Goal: Information Seeking & Learning: Learn about a topic

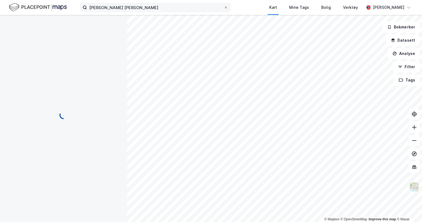
scroll to position [4, 0]
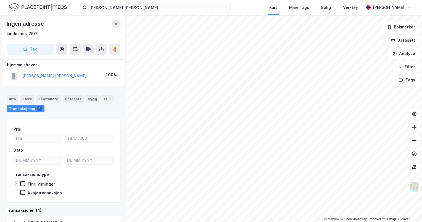
click at [415, 129] on icon at bounding box center [414, 127] width 6 height 6
click at [411, 130] on button at bounding box center [413, 127] width 11 height 11
click at [414, 144] on button at bounding box center [413, 140] width 11 height 11
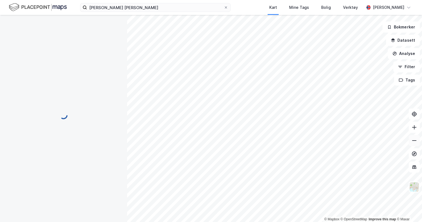
scroll to position [4, 0]
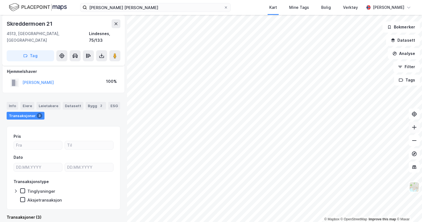
click at [414, 128] on icon at bounding box center [414, 127] width 1 height 4
click at [414, 143] on icon at bounding box center [414, 141] width 6 height 6
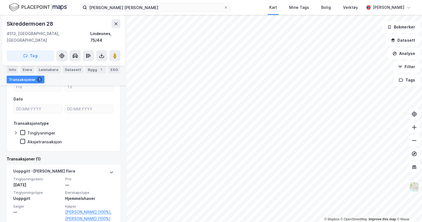
scroll to position [79, 0]
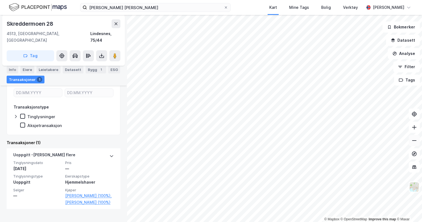
click at [413, 142] on icon at bounding box center [414, 141] width 6 height 6
click at [416, 115] on icon at bounding box center [414, 114] width 6 height 6
click at [414, 154] on icon at bounding box center [414, 154] width 2 height 2
click at [413, 128] on icon at bounding box center [414, 127] width 6 height 6
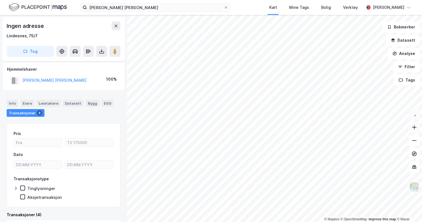
scroll to position [4, 0]
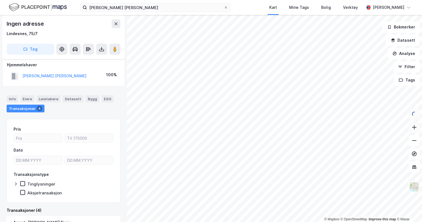
click at [410, 128] on button at bounding box center [413, 127] width 11 height 11
click at [414, 126] on icon at bounding box center [414, 127] width 6 height 6
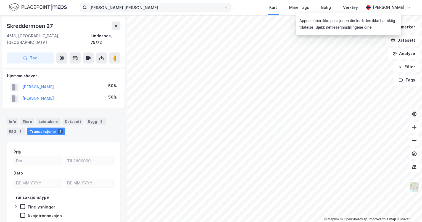
scroll to position [4, 0]
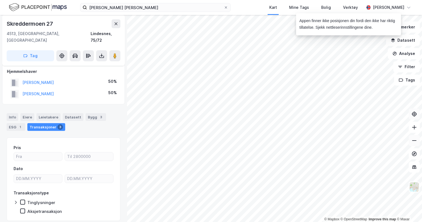
click at [417, 143] on button at bounding box center [413, 140] width 11 height 11
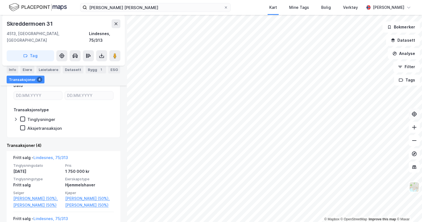
scroll to position [89, 0]
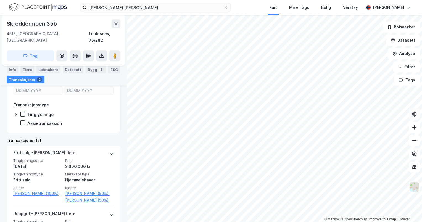
scroll to position [93, 0]
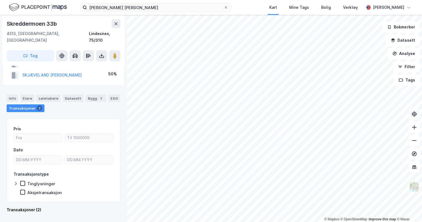
scroll to position [16, 0]
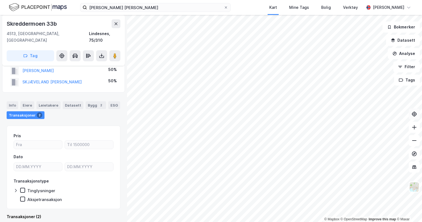
drag, startPoint x: 115, startPoint y: 105, endPoint x: 114, endPoint y: 114, distance: 8.4
click at [114, 114] on div "Info [PERSON_NAME] Datasett Bygg 2 ESG Transaksjoner 2" at bounding box center [63, 108] width 127 height 26
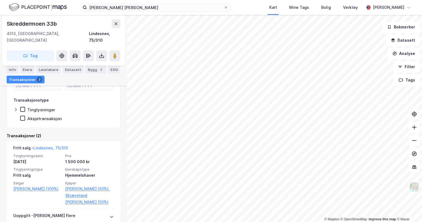
scroll to position [100, 0]
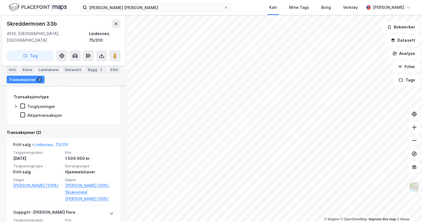
click at [413, 142] on icon at bounding box center [414, 141] width 6 height 6
click at [413, 144] on button at bounding box center [413, 140] width 11 height 11
click at [412, 135] on button at bounding box center [413, 140] width 11 height 11
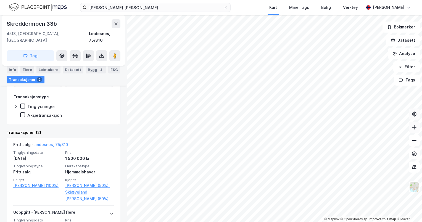
click at [416, 126] on icon at bounding box center [414, 127] width 6 height 6
click at [418, 143] on button at bounding box center [413, 140] width 11 height 11
click at [414, 130] on button at bounding box center [413, 127] width 11 height 11
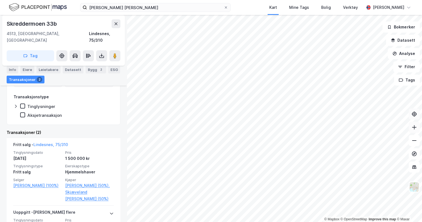
click at [411, 128] on icon at bounding box center [414, 127] width 6 height 6
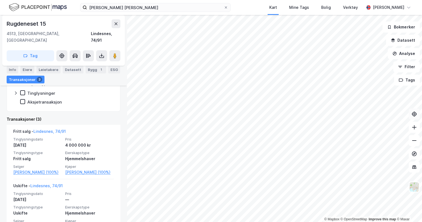
scroll to position [100, 0]
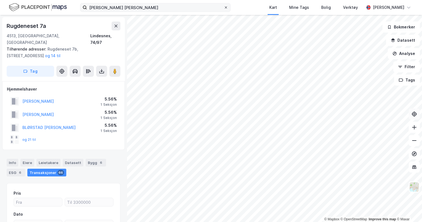
scroll to position [0, 0]
click at [412, 142] on icon at bounding box center [414, 141] width 6 height 6
click at [304, 222] on html "[PERSON_NAME] [PERSON_NAME] Kart Mine Tags Bolig Verktøy [PERSON_NAME] © Mapbox…" at bounding box center [211, 111] width 422 height 222
click at [418, 141] on button at bounding box center [413, 140] width 11 height 11
click at [413, 130] on button at bounding box center [413, 127] width 11 height 11
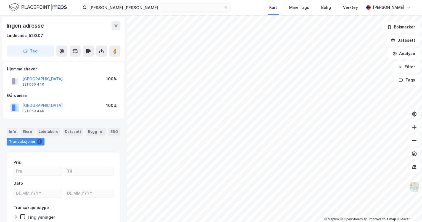
scroll to position [0, 0]
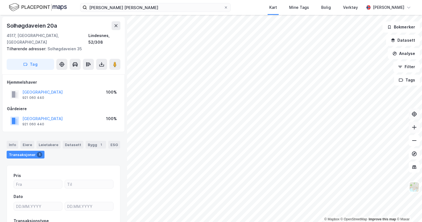
click at [412, 127] on icon at bounding box center [414, 127] width 6 height 6
click at [412, 129] on icon at bounding box center [414, 127] width 6 height 6
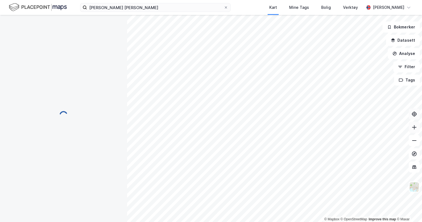
scroll to position [0, 0]
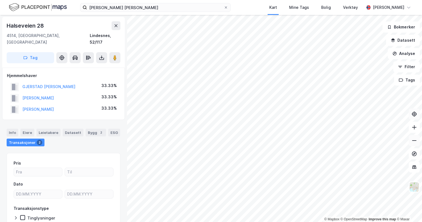
click at [412, 143] on button at bounding box center [413, 140] width 11 height 11
click at [416, 148] on button at bounding box center [413, 153] width 11 height 11
click at [415, 143] on icon at bounding box center [414, 141] width 6 height 6
click at [412, 127] on icon at bounding box center [414, 127] width 4 height 1
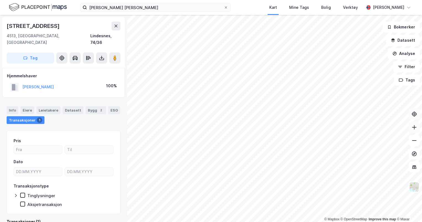
scroll to position [0, 0]
click at [413, 129] on icon at bounding box center [414, 127] width 6 height 6
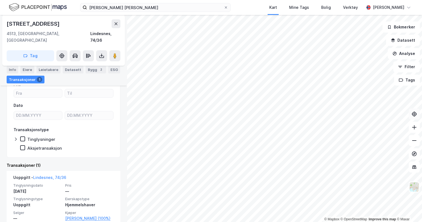
scroll to position [57, 0]
click at [413, 145] on button at bounding box center [413, 140] width 11 height 11
click at [412, 141] on icon at bounding box center [414, 141] width 6 height 6
click at [416, 127] on icon at bounding box center [414, 127] width 6 height 6
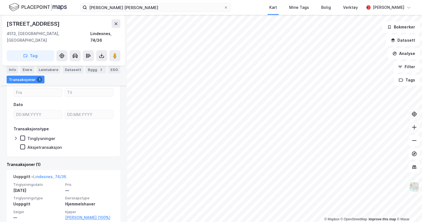
click at [416, 127] on icon at bounding box center [414, 127] width 6 height 6
click at [414, 131] on button at bounding box center [413, 127] width 11 height 11
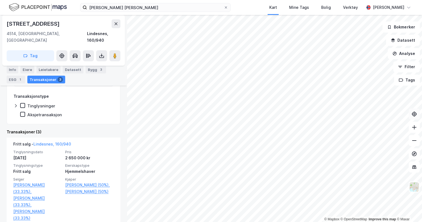
scroll to position [102, 0]
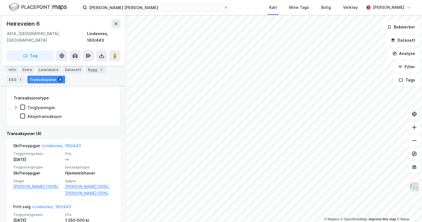
scroll to position [88, 0]
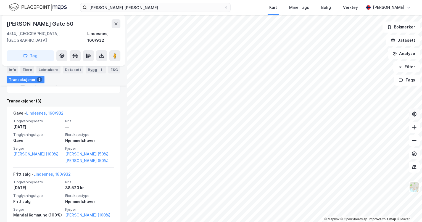
scroll to position [135, 0]
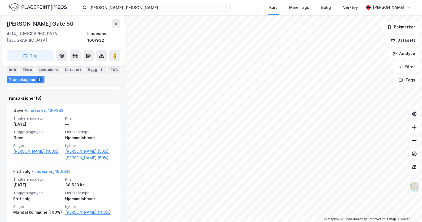
click at [413, 146] on button at bounding box center [413, 140] width 11 height 11
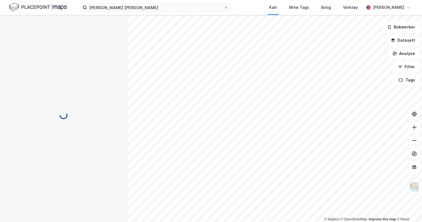
scroll to position [71, 0]
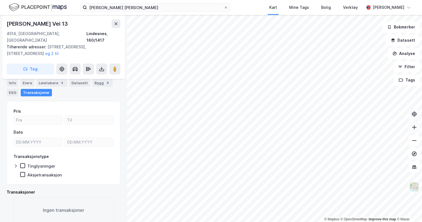
click at [413, 131] on button at bounding box center [413, 127] width 11 height 11
click at [412, 130] on button at bounding box center [413, 127] width 11 height 11
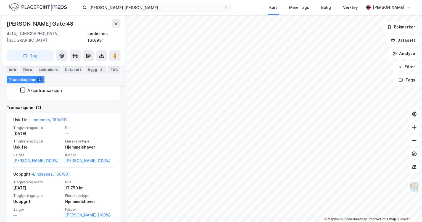
scroll to position [117, 0]
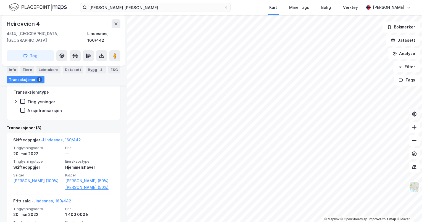
scroll to position [118, 0]
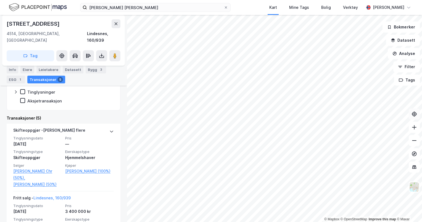
scroll to position [108, 0]
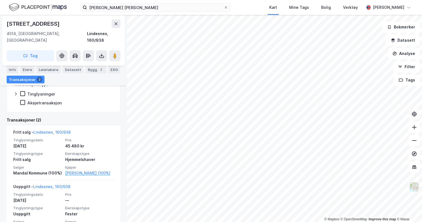
scroll to position [103, 0]
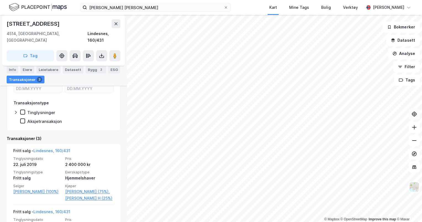
scroll to position [95, 0]
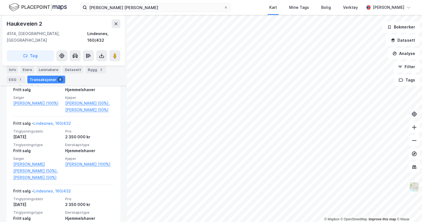
scroll to position [185, 0]
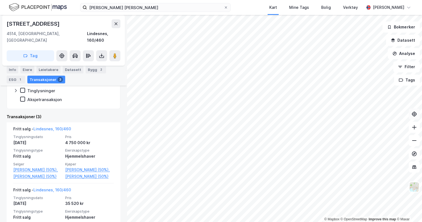
scroll to position [115, 0]
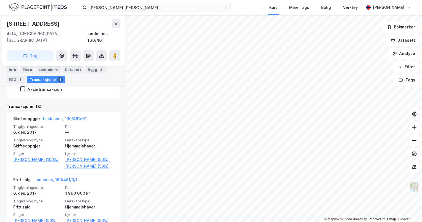
scroll to position [166, 0]
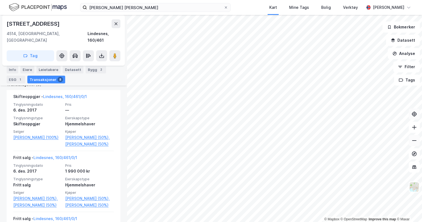
click at [416, 140] on icon at bounding box center [414, 141] width 6 height 6
click at [414, 128] on icon at bounding box center [414, 127] width 1 height 4
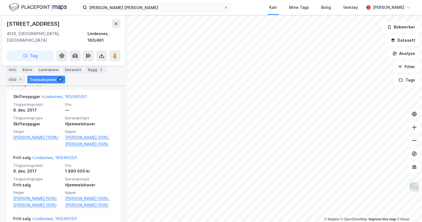
click at [414, 141] on icon at bounding box center [414, 141] width 6 height 6
click at [412, 129] on icon at bounding box center [414, 127] width 6 height 6
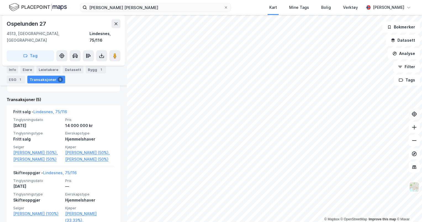
scroll to position [131, 0]
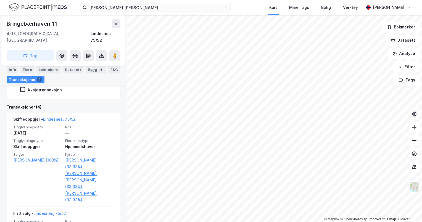
scroll to position [124, 0]
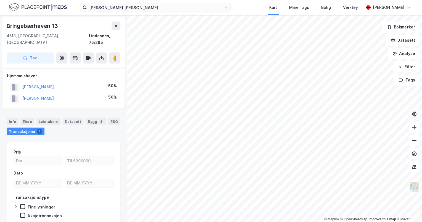
scroll to position [16, 0]
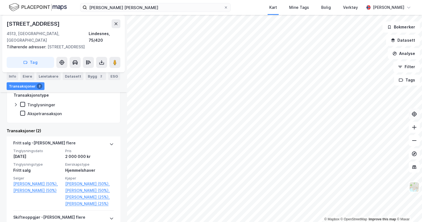
scroll to position [109, 0]
click at [413, 144] on button at bounding box center [413, 140] width 11 height 11
click at [417, 130] on button at bounding box center [413, 127] width 11 height 11
click at [416, 130] on button at bounding box center [413, 127] width 11 height 11
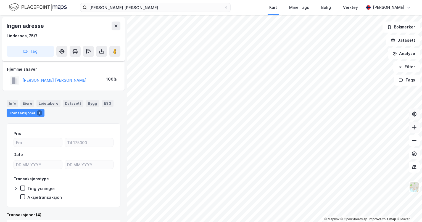
scroll to position [4, 0]
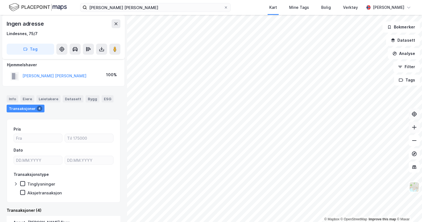
click at [413, 128] on icon at bounding box center [414, 127] width 6 height 6
click at [416, 130] on button at bounding box center [413, 127] width 11 height 11
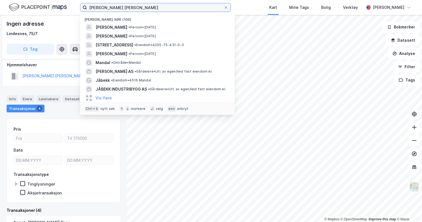
drag, startPoint x: 148, startPoint y: 5, endPoint x: 90, endPoint y: -7, distance: 58.7
click at [90, 0] on html "[PERSON_NAME] [PERSON_NAME] Nylige søk (100) [PERSON_NAME] • Person • [DATE] [P…" at bounding box center [211, 111] width 422 height 222
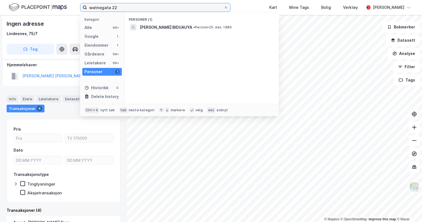
click at [96, 6] on input "watnegata 22" at bounding box center [155, 7] width 137 height 8
click at [126, 7] on input "wattnegata 22" at bounding box center [155, 7] width 137 height 8
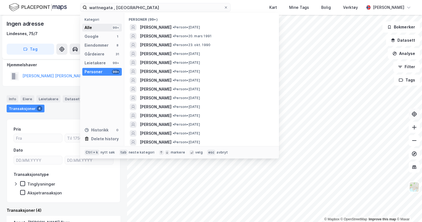
click at [100, 27] on div "Alle 99+" at bounding box center [101, 28] width 39 height 8
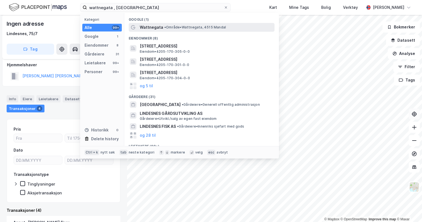
click at [224, 28] on span "• Område • [STREET_ADDRESS]" at bounding box center [195, 27] width 62 height 4
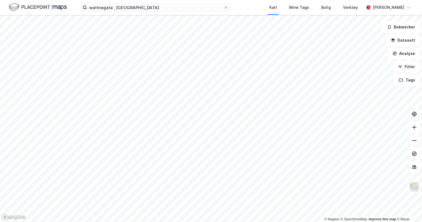
click at [415, 142] on icon at bounding box center [414, 141] width 6 height 6
click at [410, 129] on button at bounding box center [413, 127] width 11 height 11
click at [111, 7] on input "wattnegata , [GEOGRAPHIC_DATA]" at bounding box center [155, 7] width 137 height 8
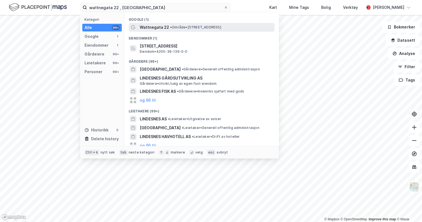
click at [164, 25] on span "Wattnegata 22" at bounding box center [154, 27] width 29 height 7
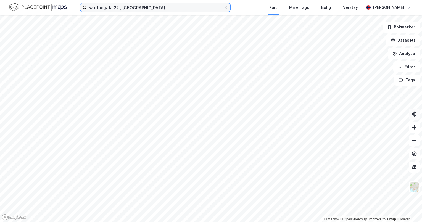
click at [133, 7] on input "wattnegata 22 , [GEOGRAPHIC_DATA]" at bounding box center [155, 7] width 137 height 8
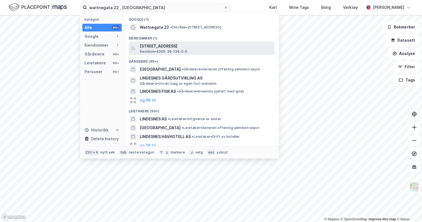
click at [174, 46] on span "[STREET_ADDRESS]" at bounding box center [206, 46] width 132 height 7
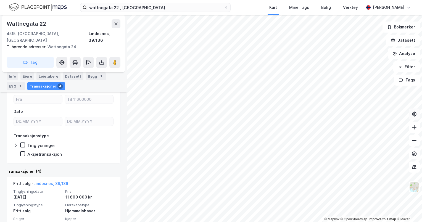
scroll to position [74, 0]
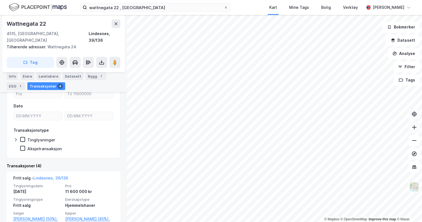
click at [413, 130] on button at bounding box center [413, 127] width 11 height 11
click at [414, 139] on icon at bounding box center [414, 141] width 6 height 6
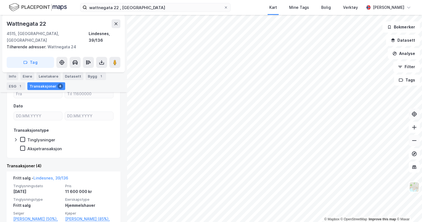
click at [414, 139] on icon at bounding box center [414, 141] width 6 height 6
click at [416, 140] on icon at bounding box center [414, 141] width 6 height 6
click at [415, 129] on icon at bounding box center [414, 127] width 6 height 6
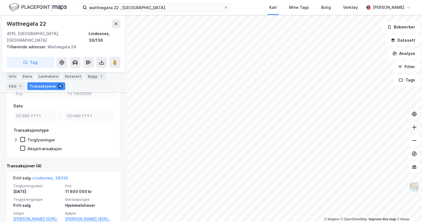
click at [415, 129] on icon at bounding box center [414, 127] width 6 height 6
click at [413, 144] on button at bounding box center [413, 140] width 11 height 11
click at [415, 127] on icon at bounding box center [414, 127] width 6 height 6
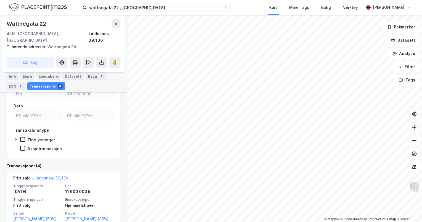
click at [415, 127] on icon at bounding box center [414, 127] width 6 height 6
click at [412, 142] on icon at bounding box center [414, 141] width 6 height 6
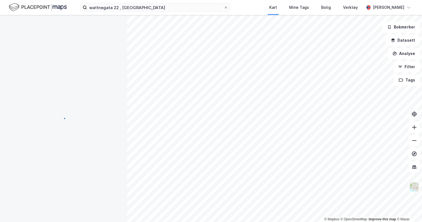
scroll to position [5, 0]
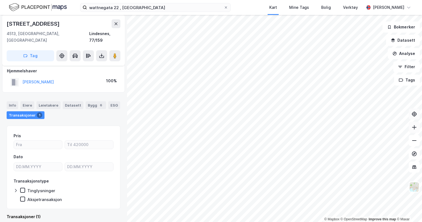
click at [414, 130] on button at bounding box center [413, 127] width 11 height 11
click at [417, 128] on button at bounding box center [413, 127] width 11 height 11
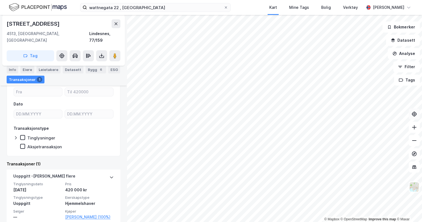
scroll to position [59, 0]
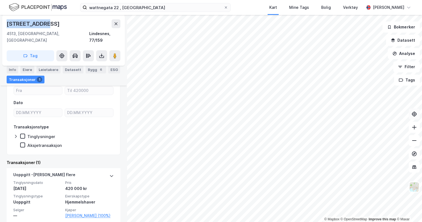
drag, startPoint x: 50, startPoint y: 24, endPoint x: 7, endPoint y: 23, distance: 42.5
click at [7, 23] on div "[STREET_ADDRESS]" at bounding box center [64, 23] width 114 height 9
copy div "[STREET_ADDRESS]"
click at [412, 144] on button at bounding box center [413, 140] width 11 height 11
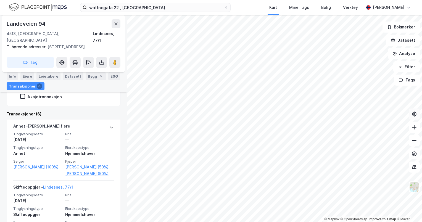
scroll to position [127, 0]
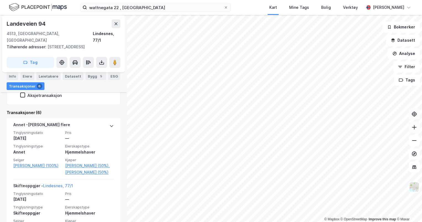
click at [411, 128] on button at bounding box center [413, 127] width 11 height 11
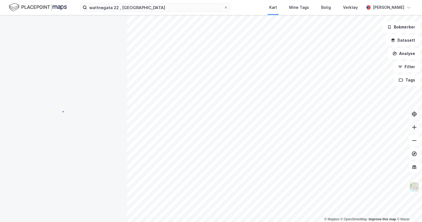
scroll to position [5, 0]
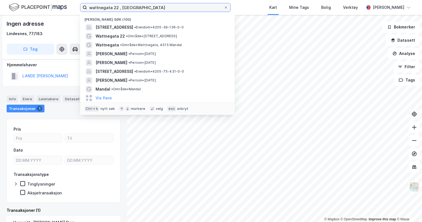
drag, startPoint x: 146, startPoint y: 8, endPoint x: 88, endPoint y: 7, distance: 57.7
click at [88, 7] on input "wattnegata 22 , [GEOGRAPHIC_DATA]" at bounding box center [155, 7] width 137 height 8
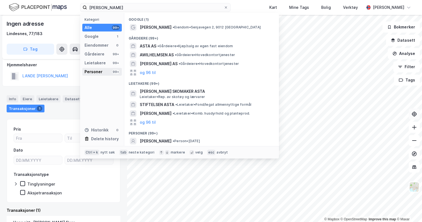
click at [89, 70] on div "Personer" at bounding box center [93, 71] width 18 height 7
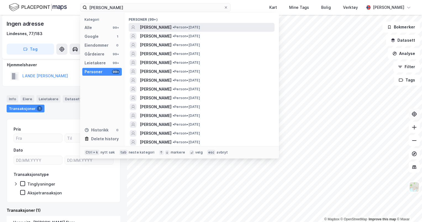
click at [174, 29] on span "•" at bounding box center [173, 27] width 2 height 4
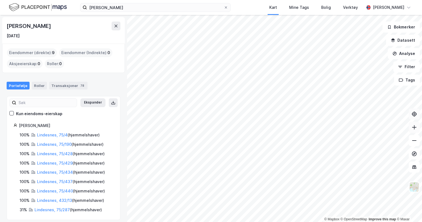
click at [415, 132] on button at bounding box center [413, 127] width 11 height 11
click at [415, 128] on icon at bounding box center [414, 127] width 6 height 6
click at [413, 128] on icon at bounding box center [414, 127] width 6 height 6
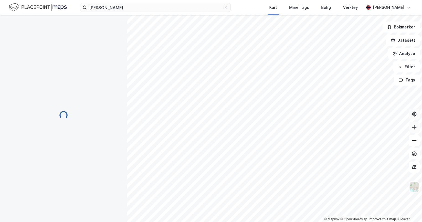
scroll to position [4, 0]
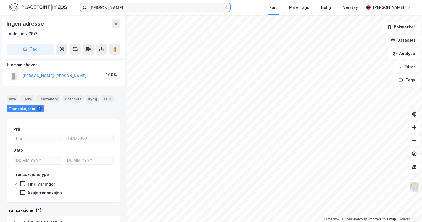
click at [144, 9] on input "[PERSON_NAME]" at bounding box center [155, 7] width 137 height 8
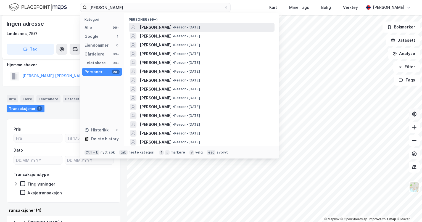
click at [163, 26] on span "[PERSON_NAME]" at bounding box center [156, 27] width 32 height 7
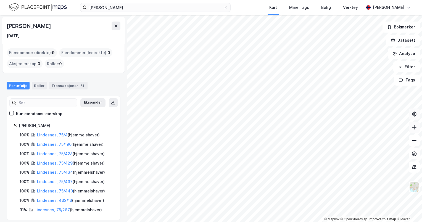
click at [415, 130] on button at bounding box center [413, 127] width 11 height 11
click at [414, 129] on icon at bounding box center [414, 127] width 1 height 4
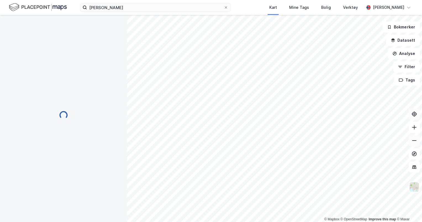
scroll to position [4, 0]
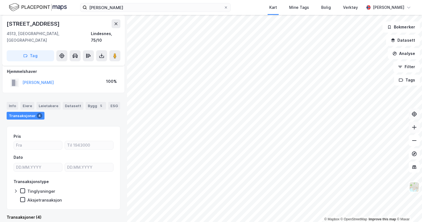
click at [414, 128] on icon at bounding box center [414, 127] width 1 height 4
click at [416, 128] on icon at bounding box center [414, 127] width 6 height 6
click at [418, 143] on button at bounding box center [413, 140] width 11 height 11
click at [416, 128] on icon at bounding box center [414, 127] width 6 height 6
click at [415, 131] on button at bounding box center [413, 127] width 11 height 11
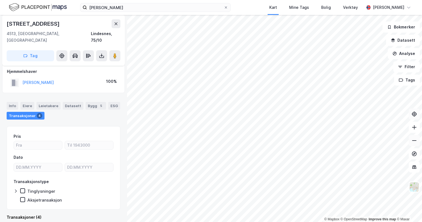
click at [415, 144] on button at bounding box center [413, 140] width 11 height 11
click at [413, 129] on icon at bounding box center [414, 127] width 6 height 6
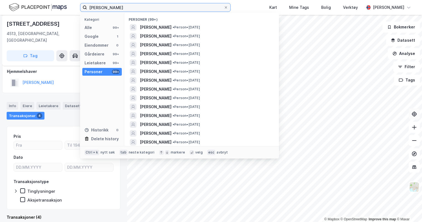
drag, startPoint x: 137, startPoint y: 10, endPoint x: 83, endPoint y: 0, distance: 55.3
click at [83, 0] on html "[PERSON_NAME] Kategori Alle 99+ Google 1 Eiendommer 0 Gårdeiere 99+ Leietakere …" at bounding box center [211, 111] width 422 height 222
paste input "[STREET_ADDRESS]"
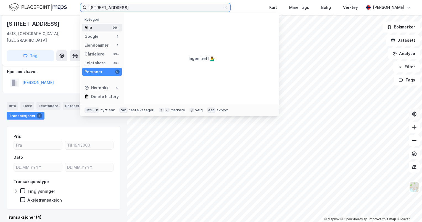
type input "[STREET_ADDRESS]"
click at [98, 25] on div "Alle 99+" at bounding box center [101, 28] width 39 height 8
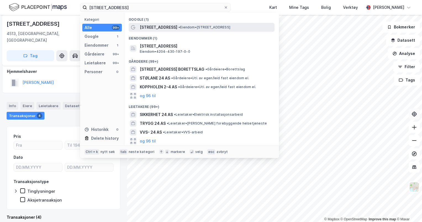
click at [170, 27] on span "[STREET_ADDRESS]" at bounding box center [159, 27] width 38 height 7
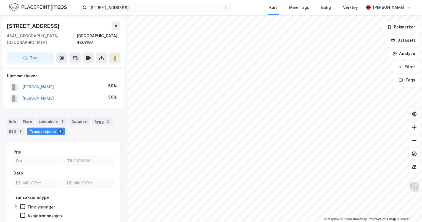
scroll to position [4, 0]
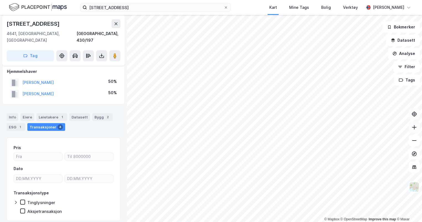
click at [415, 130] on button at bounding box center [413, 127] width 11 height 11
click at [413, 142] on icon at bounding box center [414, 141] width 6 height 6
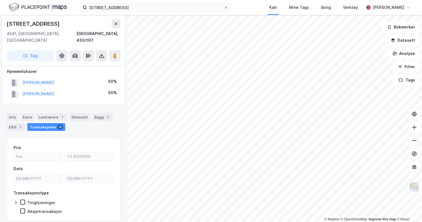
click at [413, 142] on icon at bounding box center [414, 141] width 6 height 6
click at [415, 142] on icon at bounding box center [414, 141] width 6 height 6
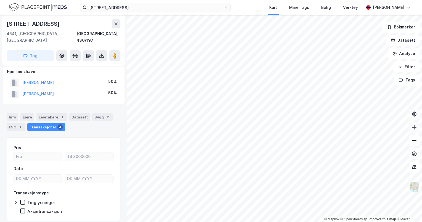
click at [412, 129] on icon at bounding box center [414, 127] width 6 height 6
click at [413, 129] on icon at bounding box center [414, 127] width 6 height 6
click at [416, 145] on button at bounding box center [413, 140] width 11 height 11
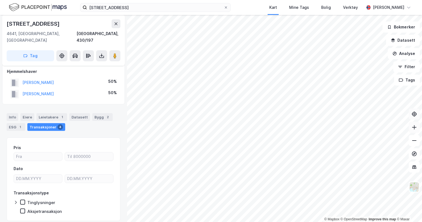
click at [415, 131] on button at bounding box center [413, 127] width 11 height 11
click at [412, 143] on icon at bounding box center [414, 141] width 6 height 6
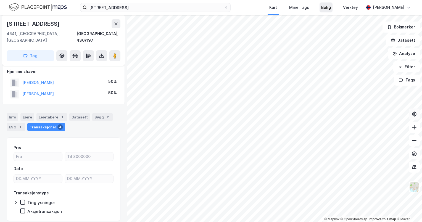
click at [332, 4] on div "Bolig" at bounding box center [325, 7] width 13 height 10
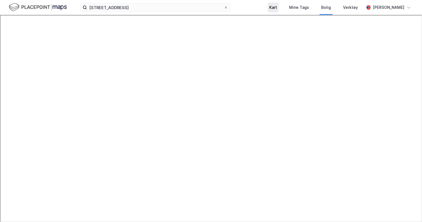
click at [277, 10] on div "Kart" at bounding box center [273, 7] width 8 height 7
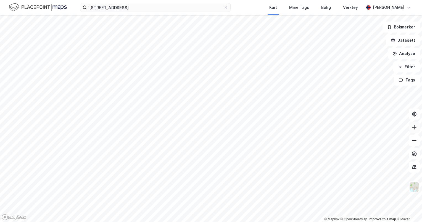
click at [414, 126] on icon at bounding box center [414, 127] width 6 height 6
